Goal: Task Accomplishment & Management: Manage account settings

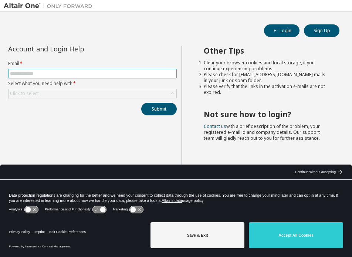
click at [107, 73] on input "text" at bounding box center [92, 74] width 165 height 6
type input "**********"
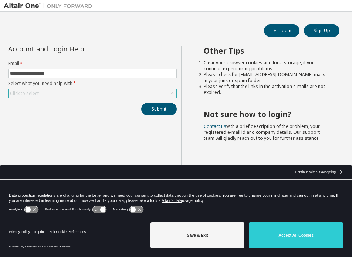
click at [94, 95] on div "Click to select" at bounding box center [92, 93] width 168 height 9
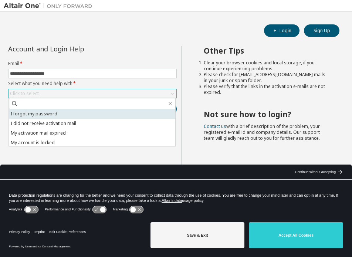
click at [84, 112] on li "I forgot my password" at bounding box center [92, 114] width 166 height 10
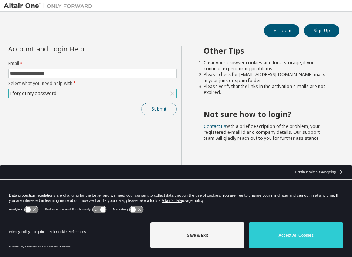
click at [155, 106] on button "Submit" at bounding box center [158, 109] width 35 height 13
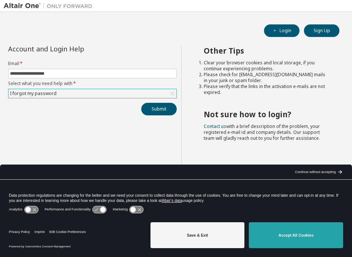
click at [304, 235] on button "Accept All Cookies" at bounding box center [296, 235] width 94 height 26
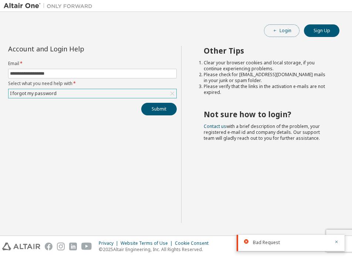
click at [279, 28] on button "Login" at bounding box center [281, 30] width 35 height 13
